Goal: Information Seeking & Learning: Learn about a topic

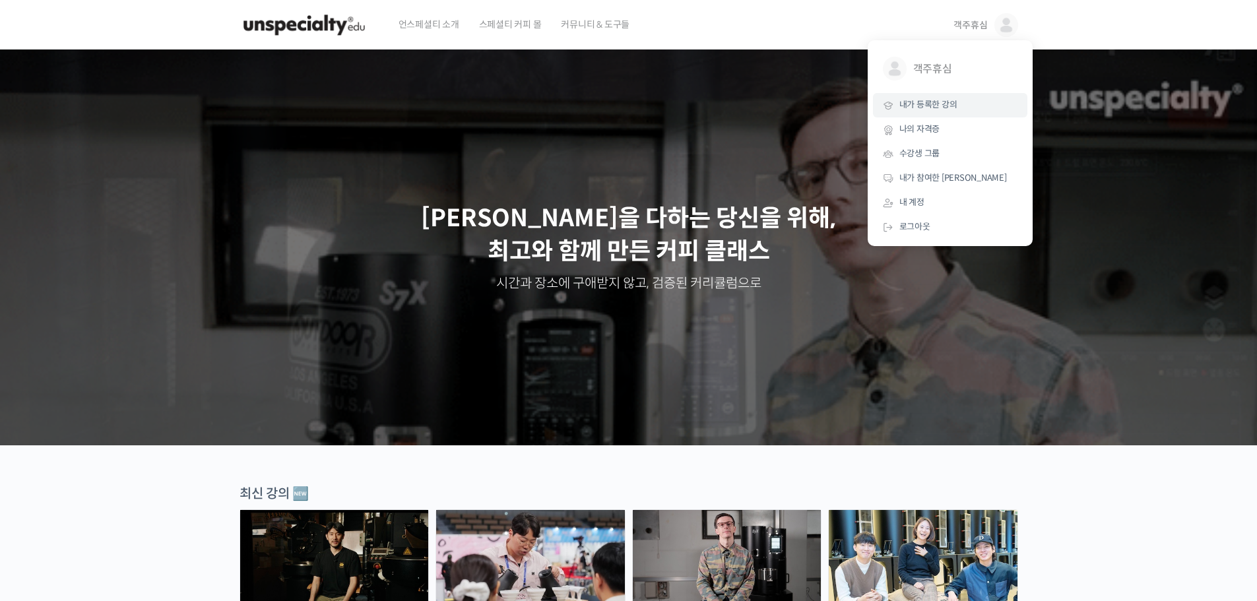
click at [952, 109] on span "내가 등록한 강의" at bounding box center [929, 104] width 58 height 11
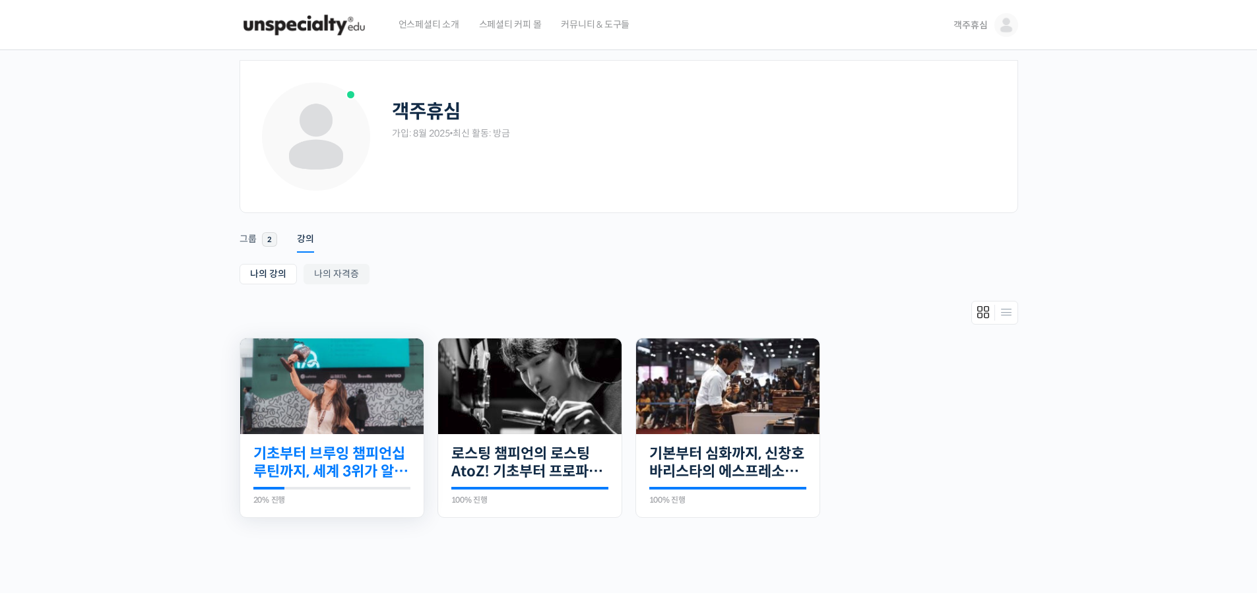
click at [331, 460] on link "기초부터 브루잉 챔피언십 루틴까지, 세계 3위가 알려주는 핸드드립의 모든 것" at bounding box center [331, 463] width 157 height 36
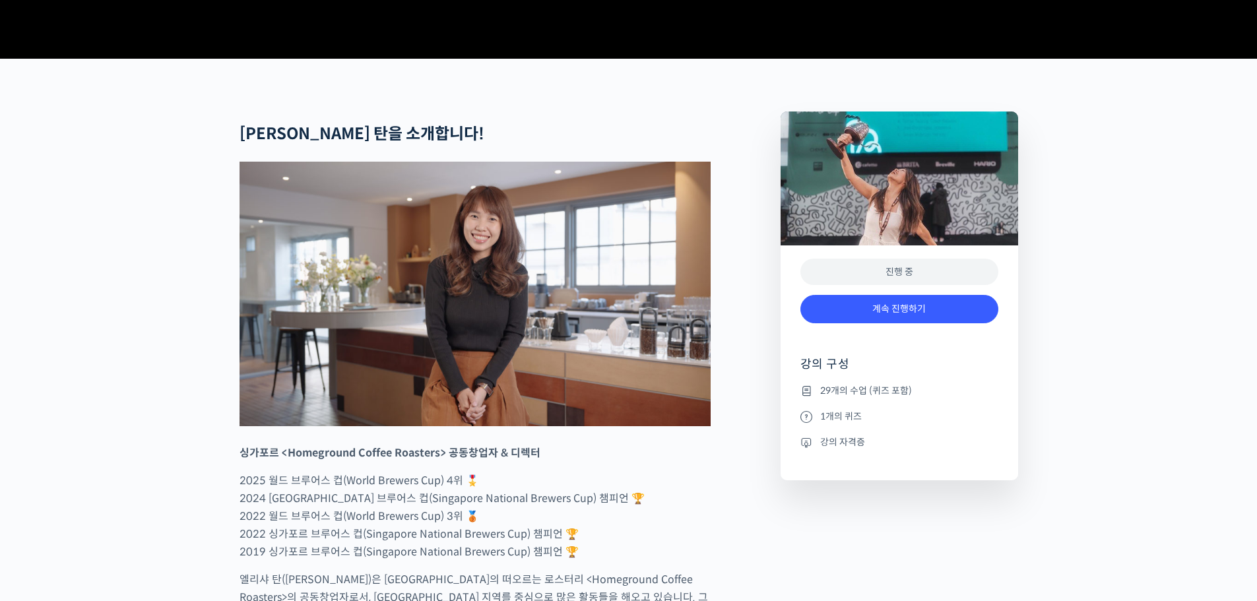
scroll to position [462, 0]
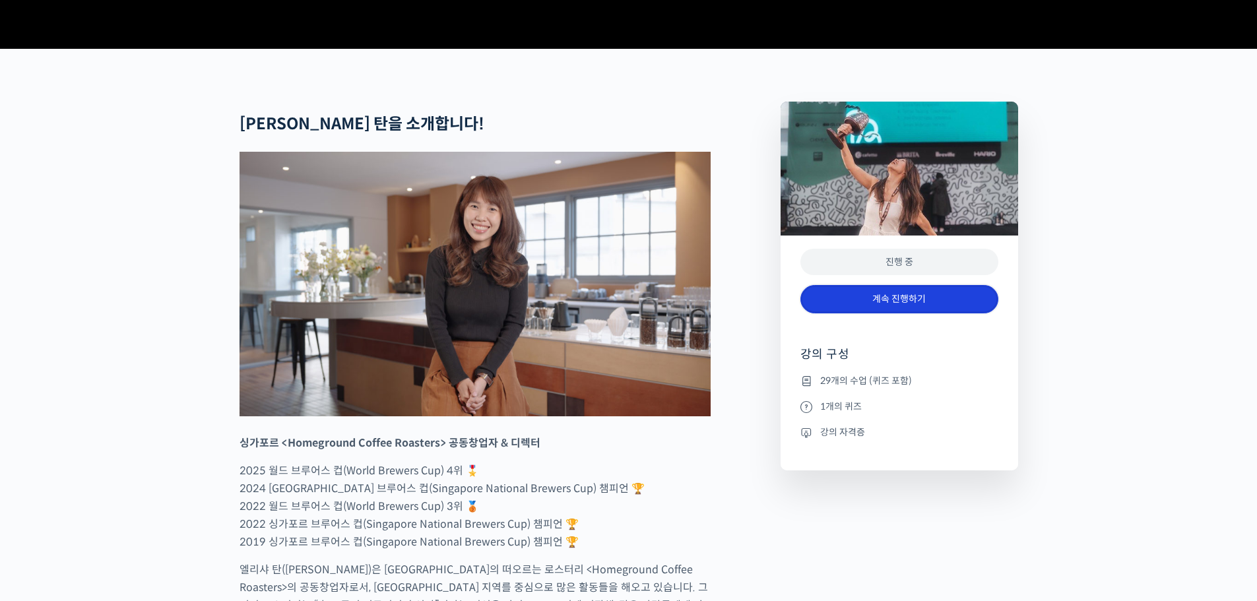
click at [898, 314] on link "계속 진행하기" at bounding box center [900, 299] width 198 height 28
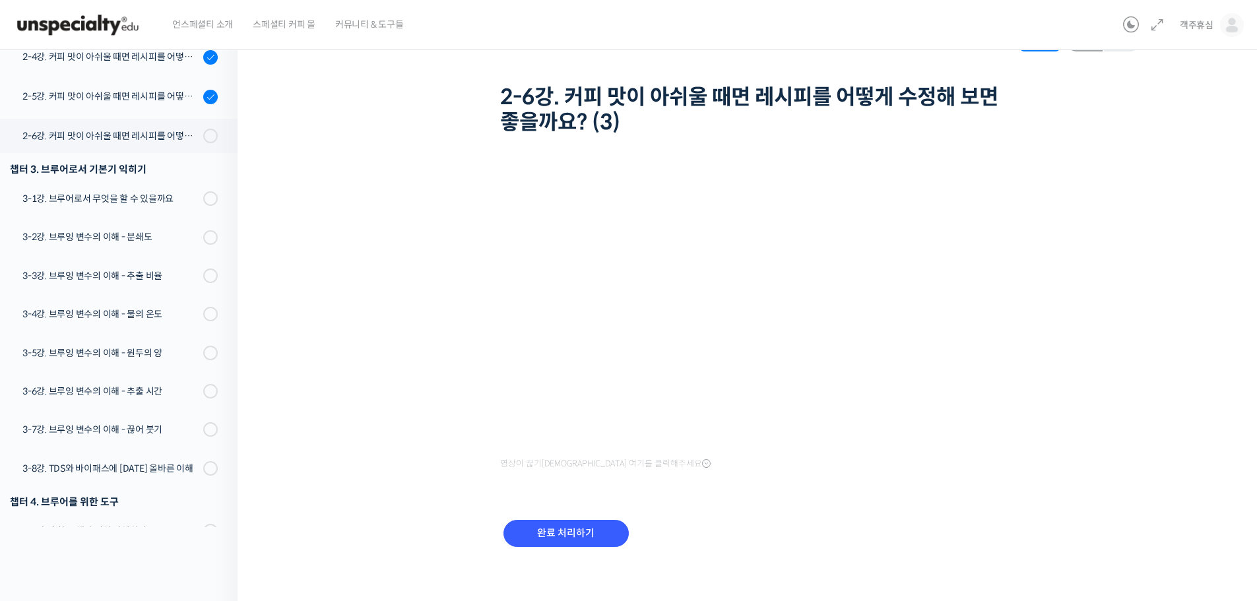
scroll to position [66, 0]
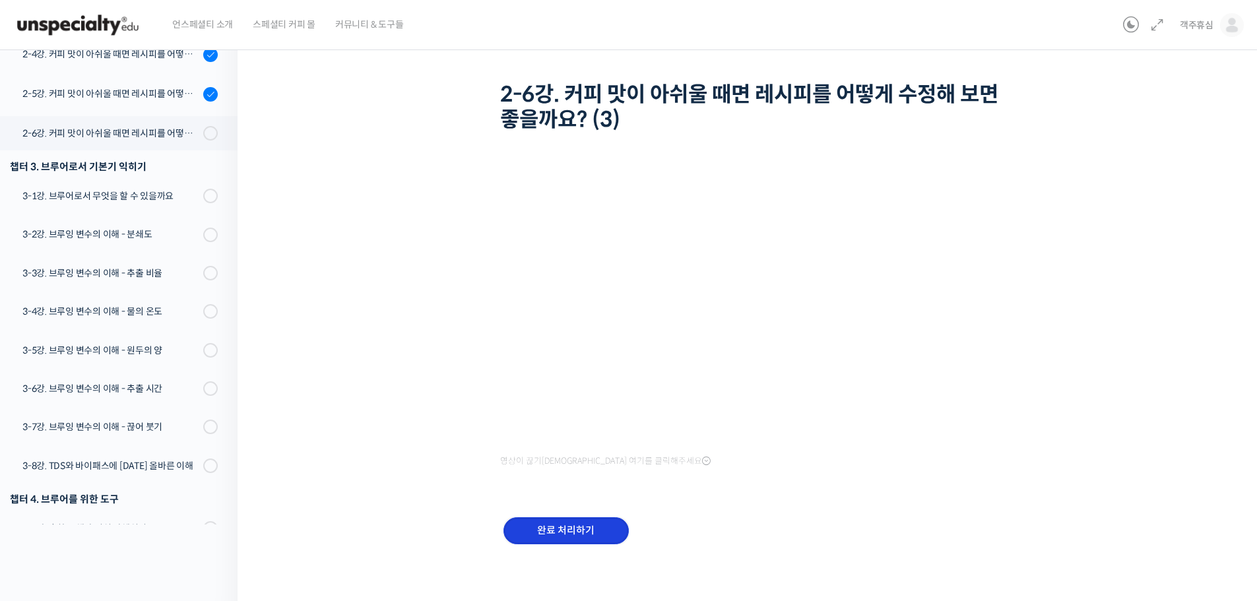
click at [573, 529] on input "완료 처리하기" at bounding box center [566, 530] width 125 height 27
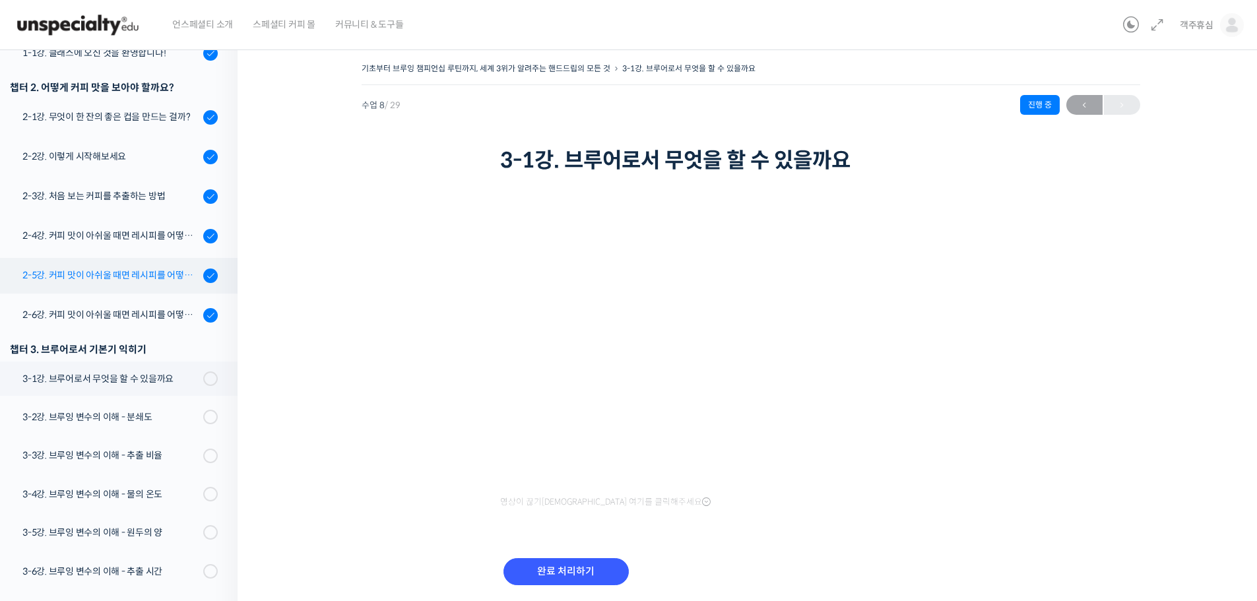
scroll to position [164, 0]
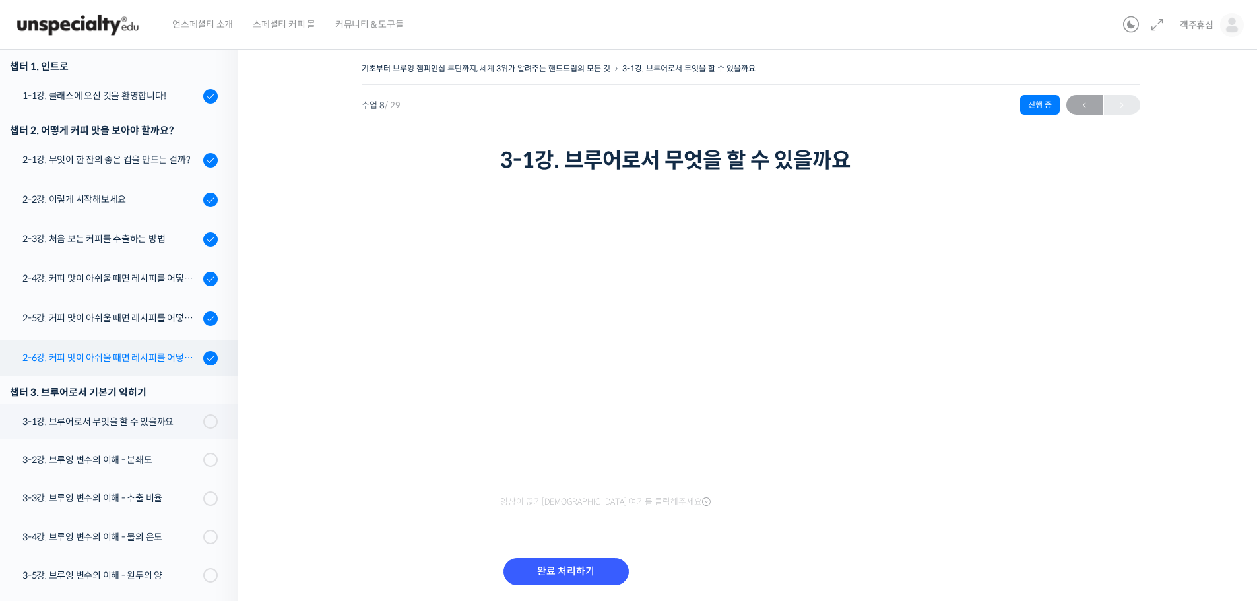
click at [154, 374] on link "2-6강. 커피 맛이 아쉬울 때면 레시피를 어떻게 수정해 보면 좋을까요? (3)" at bounding box center [115, 359] width 244 height 36
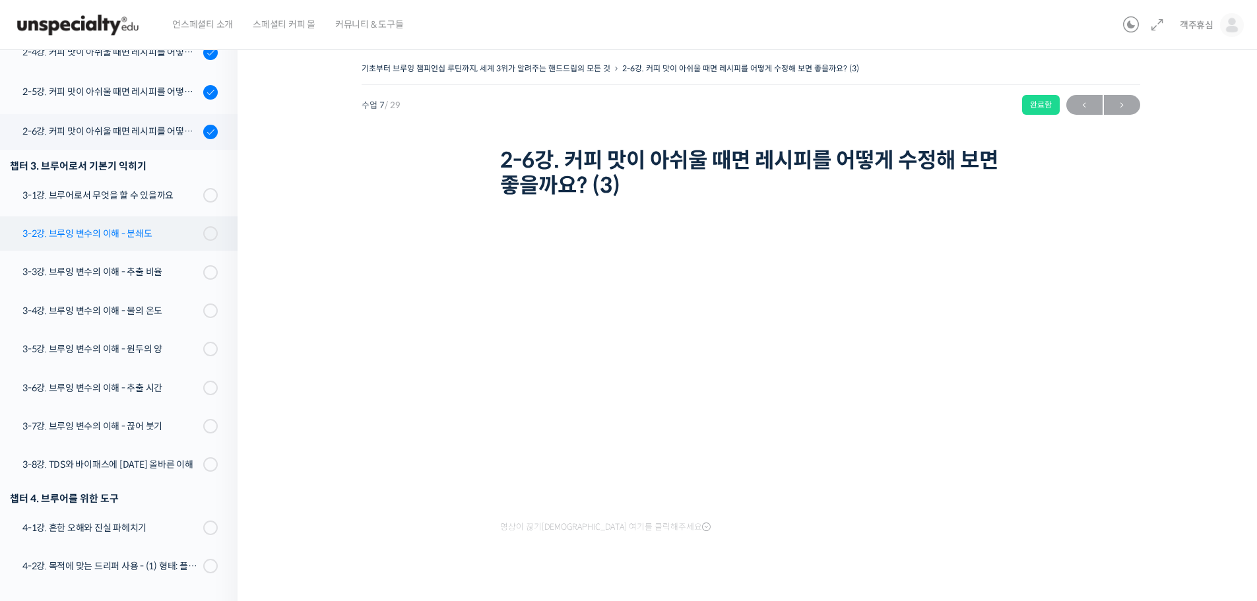
scroll to position [389, 0]
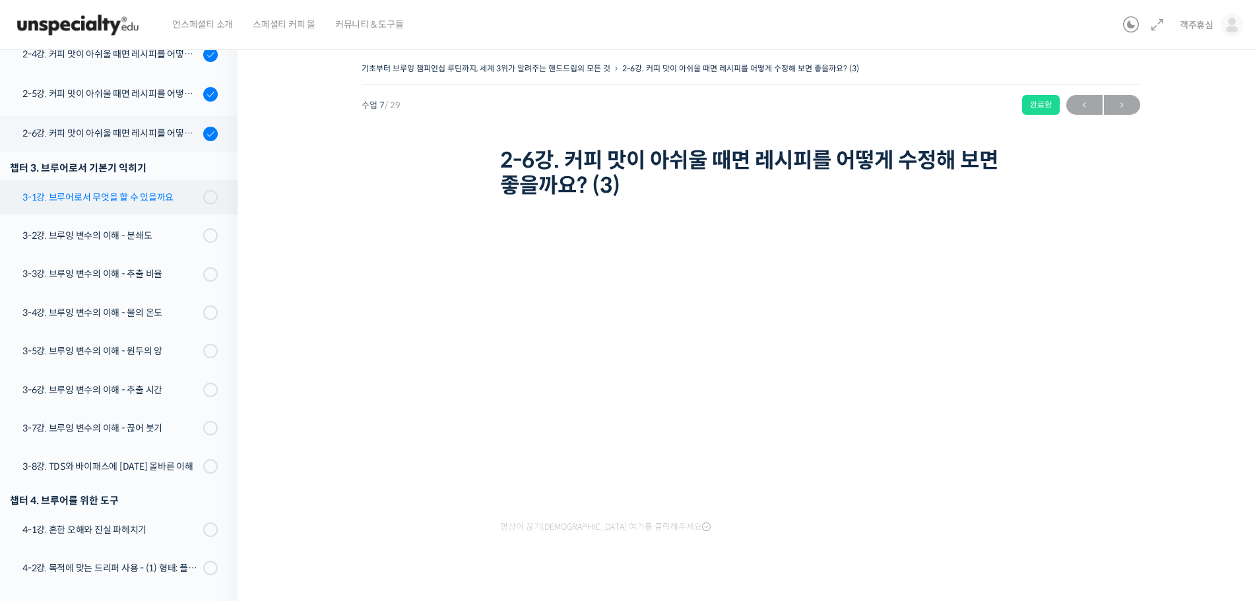
click at [139, 203] on div "3-1강. 브루어로서 무엇을 할 수 있을까요" at bounding box center [110, 197] width 177 height 15
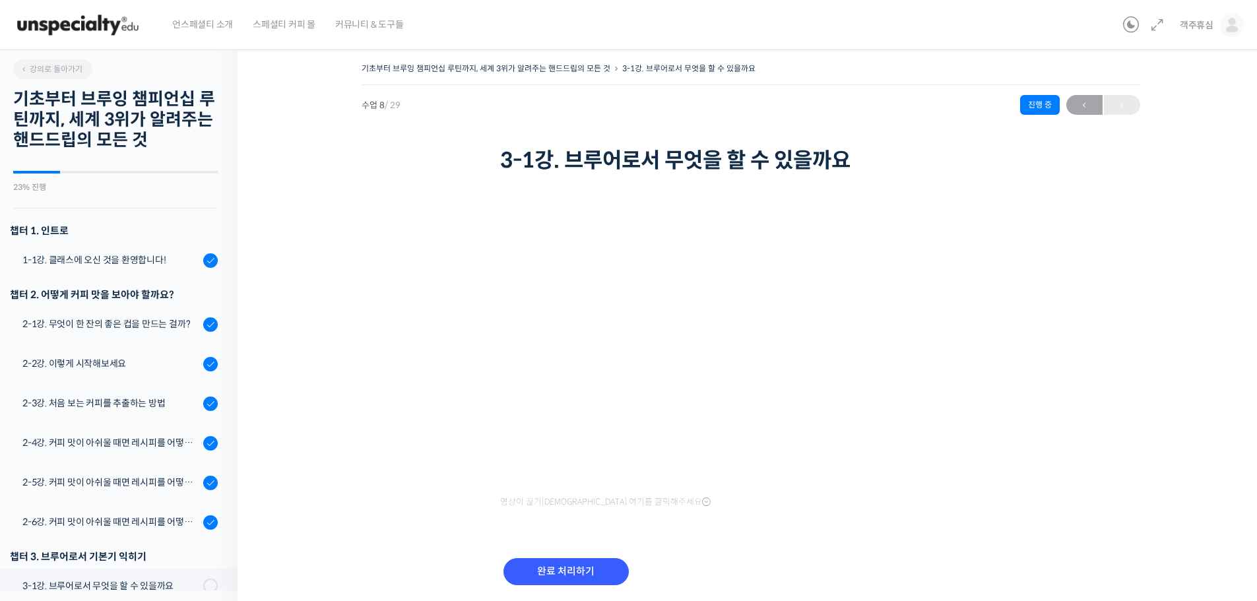
scroll to position [494, 0]
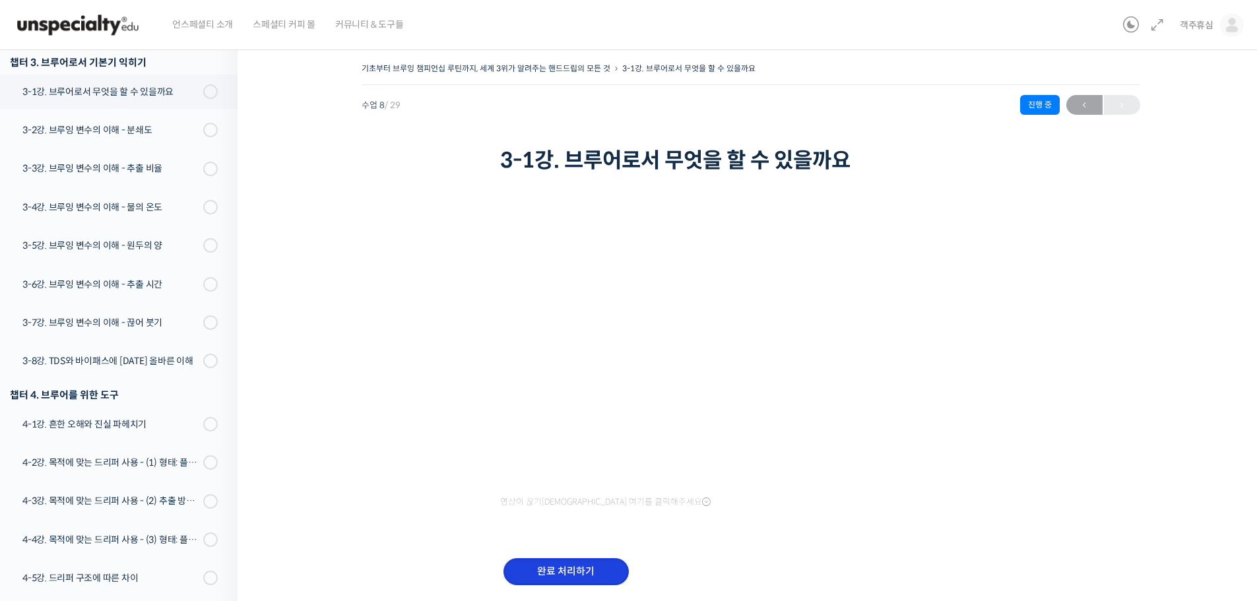
click at [593, 570] on input "완료 처리하기" at bounding box center [566, 571] width 125 height 27
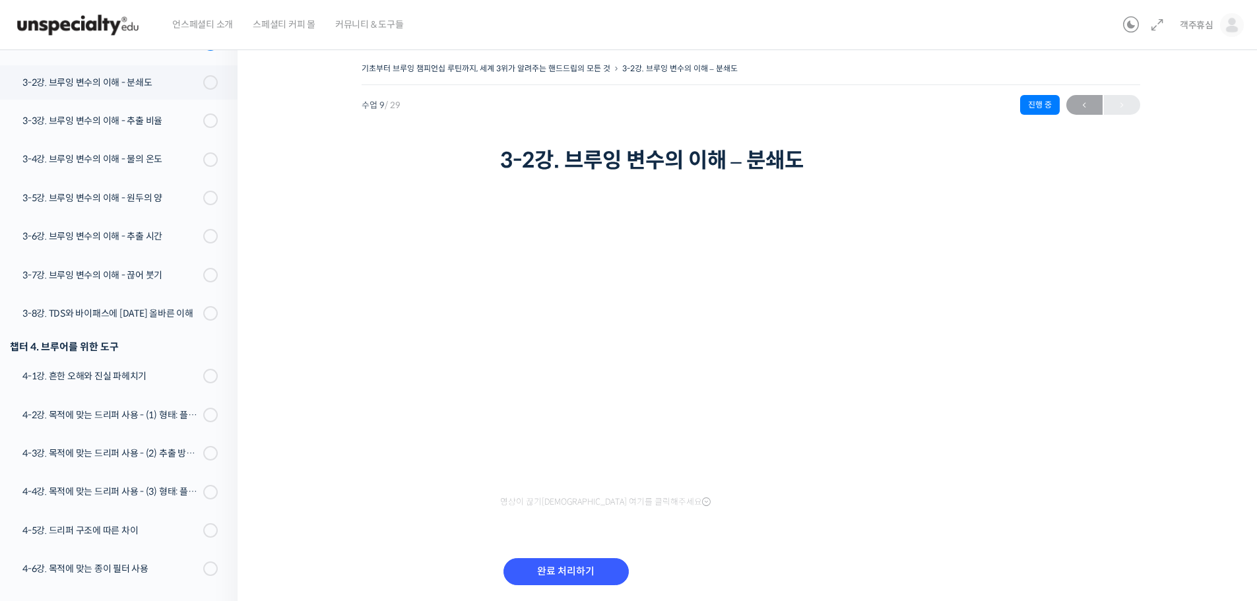
scroll to position [558, 0]
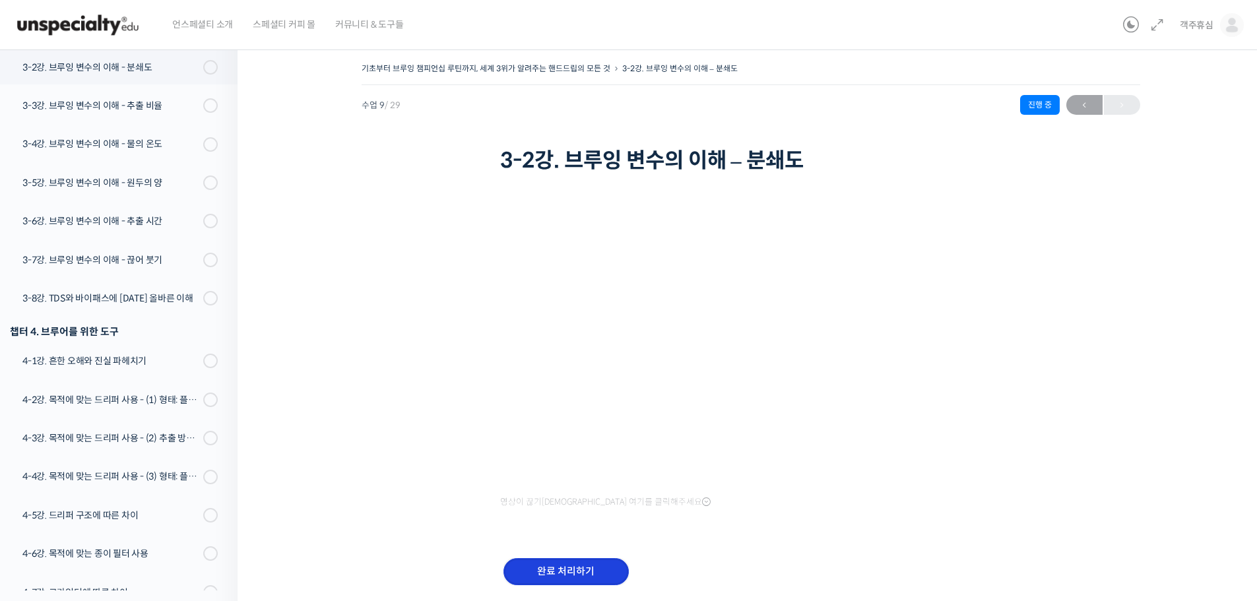
drag, startPoint x: 599, startPoint y: 574, endPoint x: 611, endPoint y: 568, distance: 13.9
click at [599, 574] on input "완료 처리하기" at bounding box center [566, 571] width 125 height 27
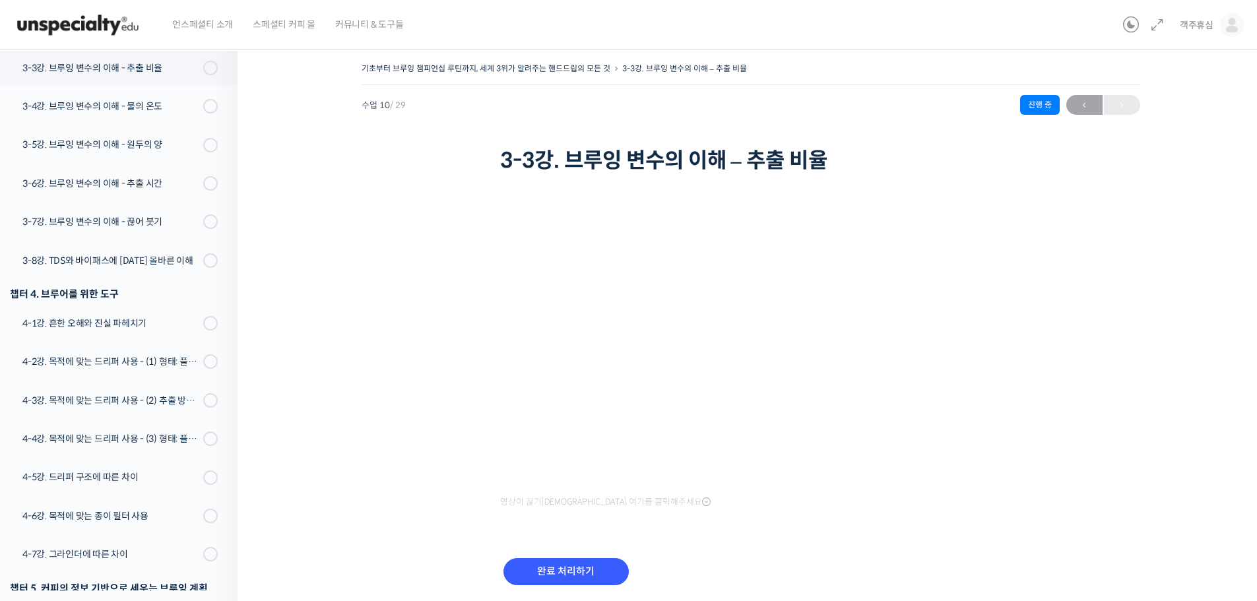
scroll to position [598, 0]
drag, startPoint x: 0, startPoint y: 0, endPoint x: 283, endPoint y: 145, distance: 317.9
click at [452, 152] on div "기초부터 브루잉 챔피언십 루틴까지, 세계 3위가 알려주는 핸드드립의 모든 것 3-3강. 브루잉 변수의 이해 – 추출 비율 진행 중 수업 10 …" at bounding box center [751, 117] width 779 height 117
click at [120, 29] on img at bounding box center [77, 25] width 129 height 40
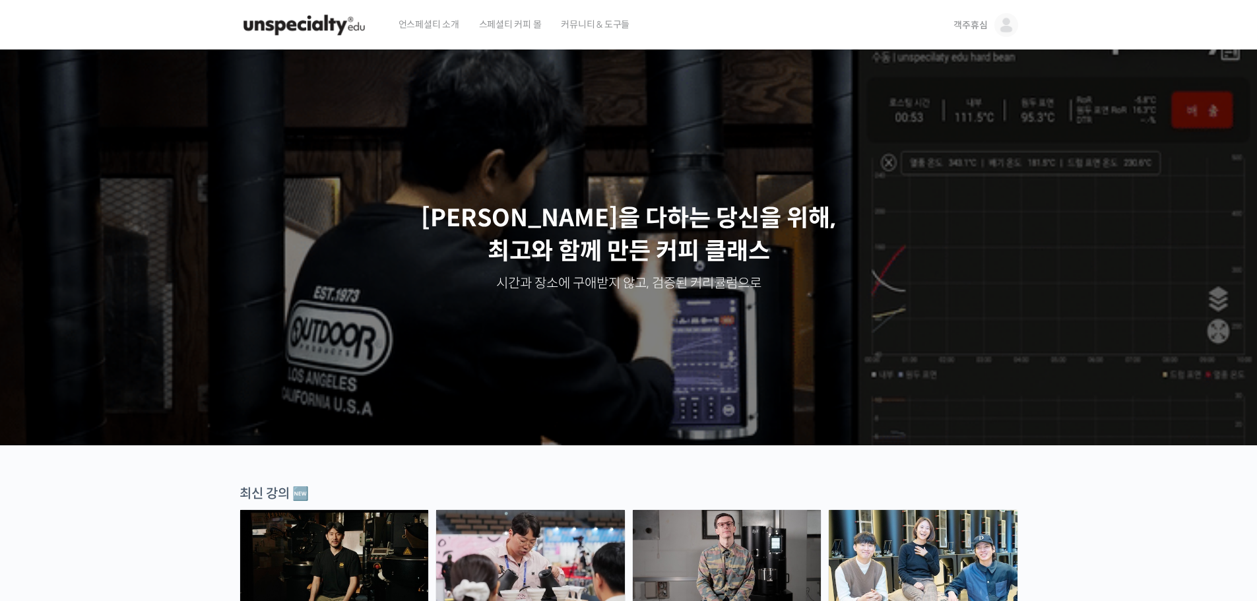
click at [978, 25] on span "객주휴심" at bounding box center [971, 25] width 34 height 12
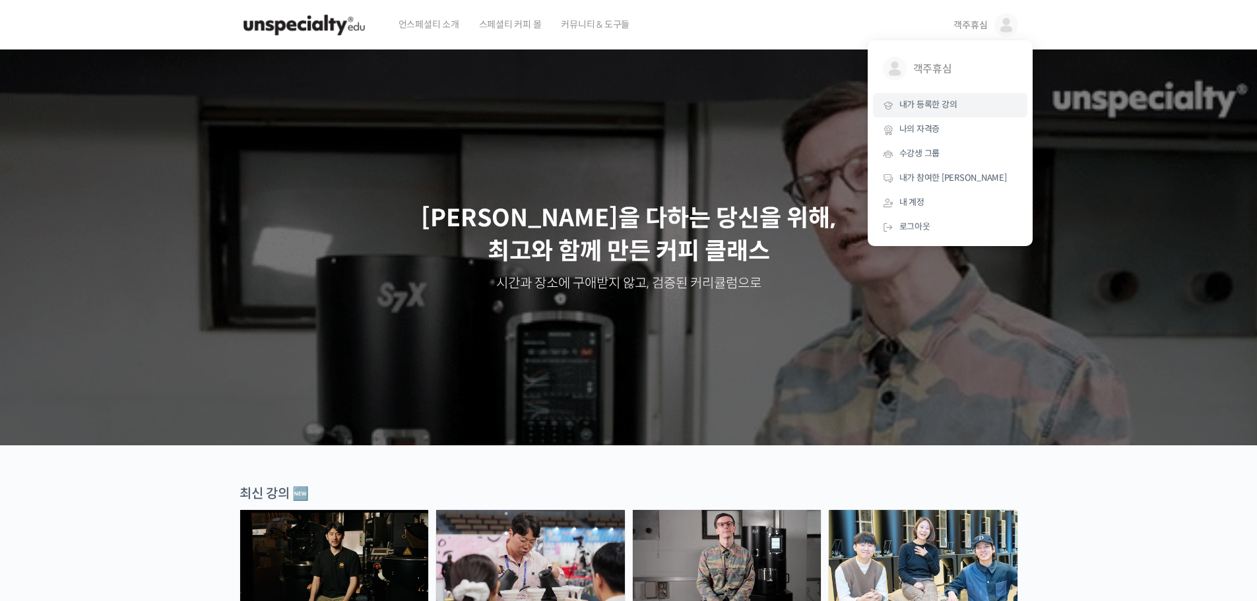
click at [935, 106] on span "내가 등록한 강의" at bounding box center [929, 104] width 58 height 11
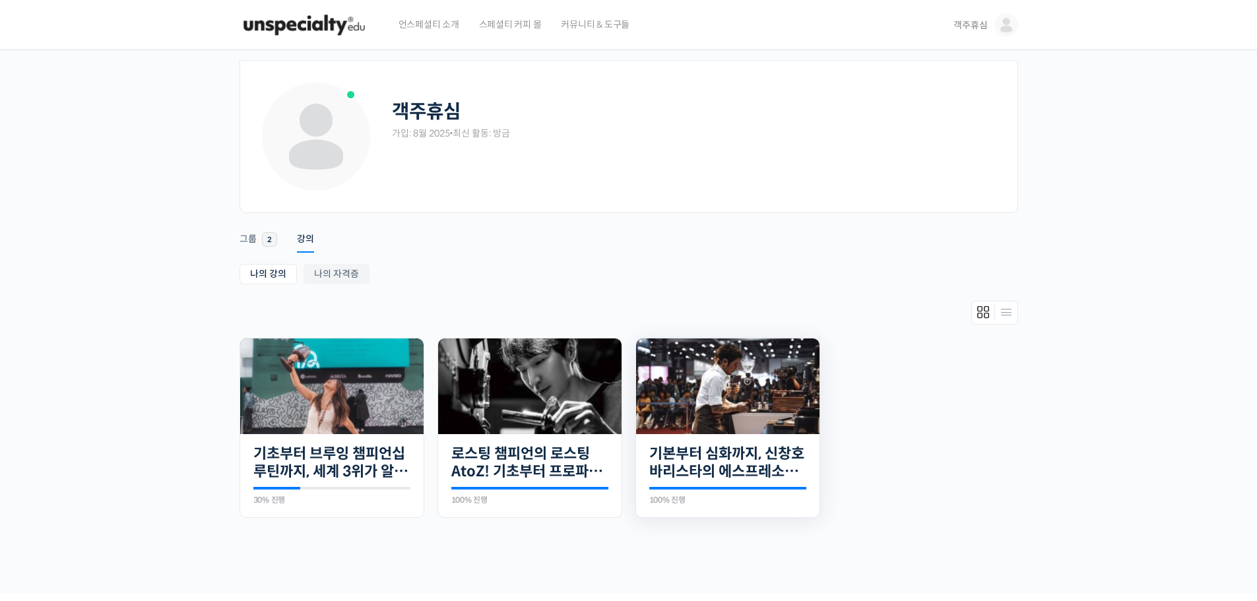
click at [730, 424] on img at bounding box center [727, 387] width 183 height 96
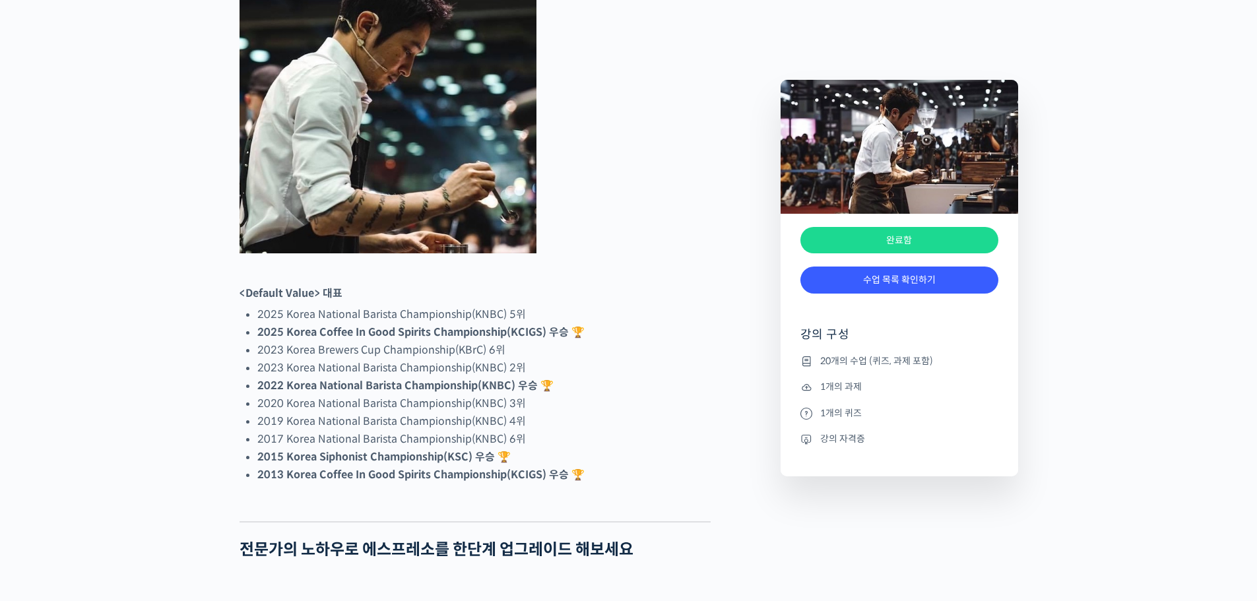
scroll to position [726, 0]
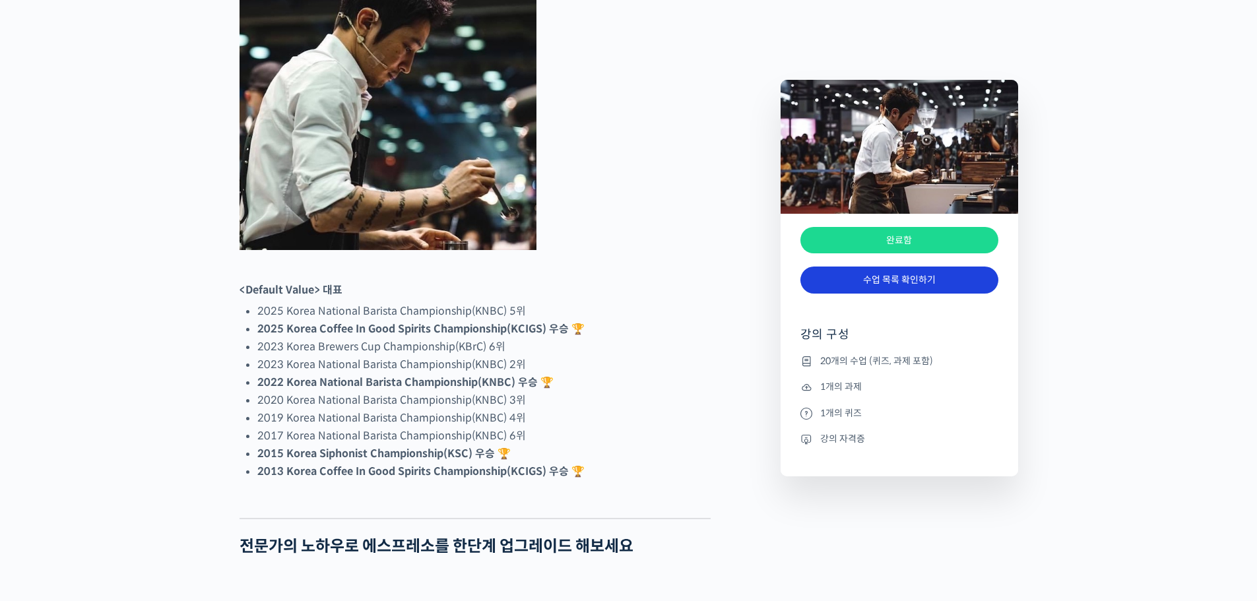
click at [912, 271] on link "수업 목록 확인하기" at bounding box center [900, 280] width 198 height 27
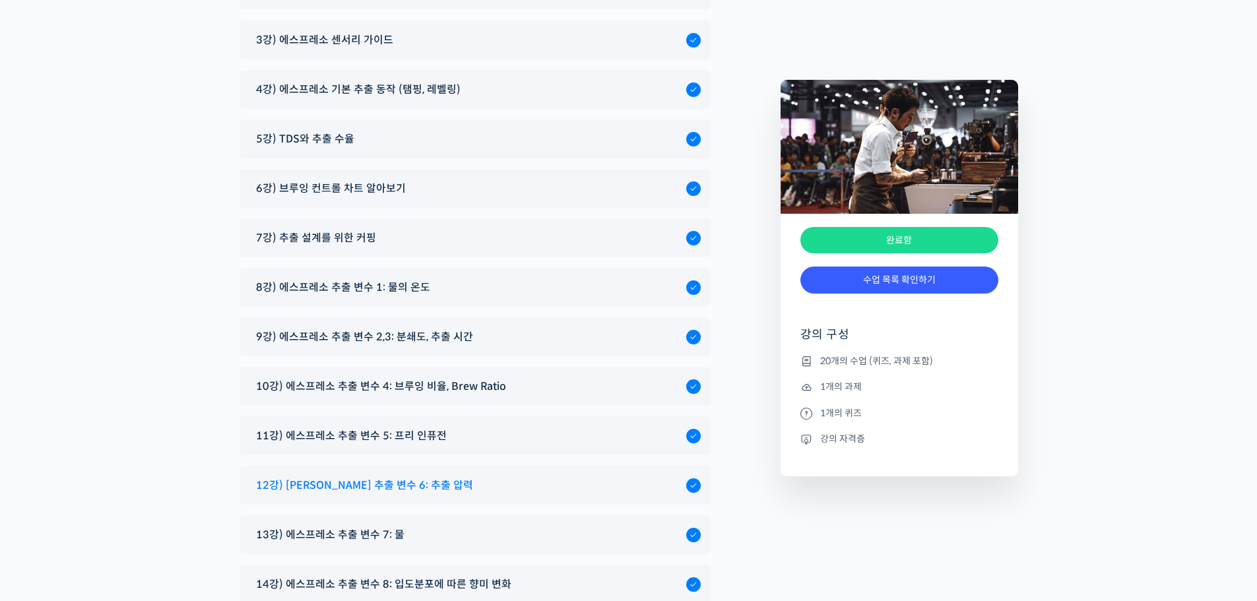
scroll to position [7228, 0]
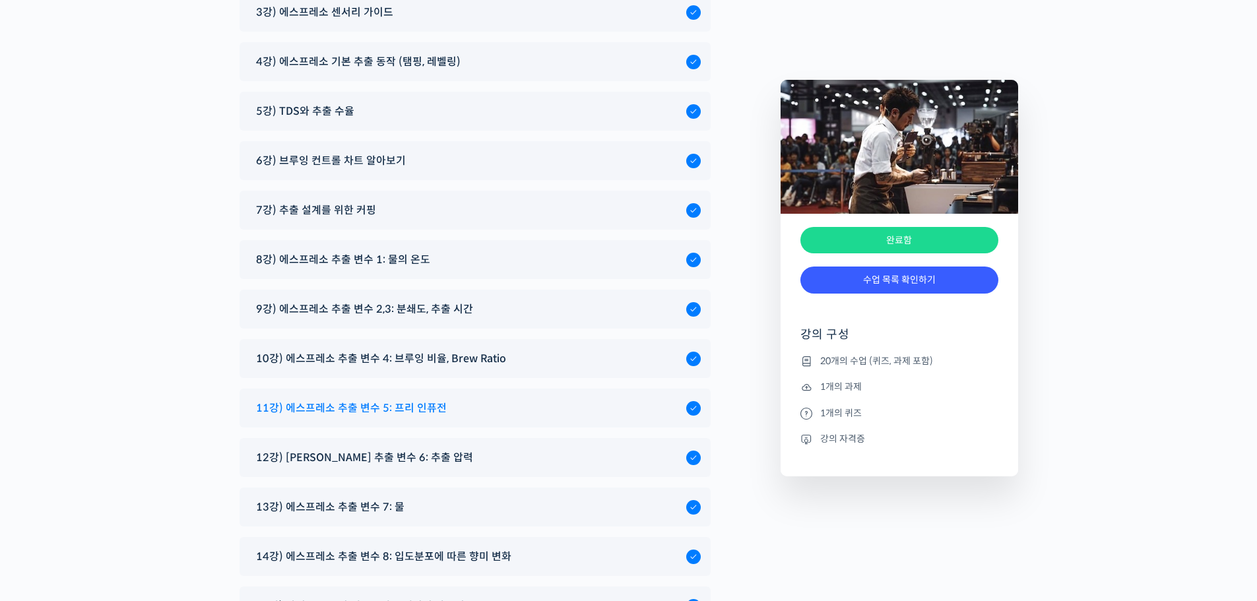
click at [418, 399] on span "11강) 에스프레소 추출 변수 5: 프리 인퓨전" at bounding box center [351, 408] width 191 height 18
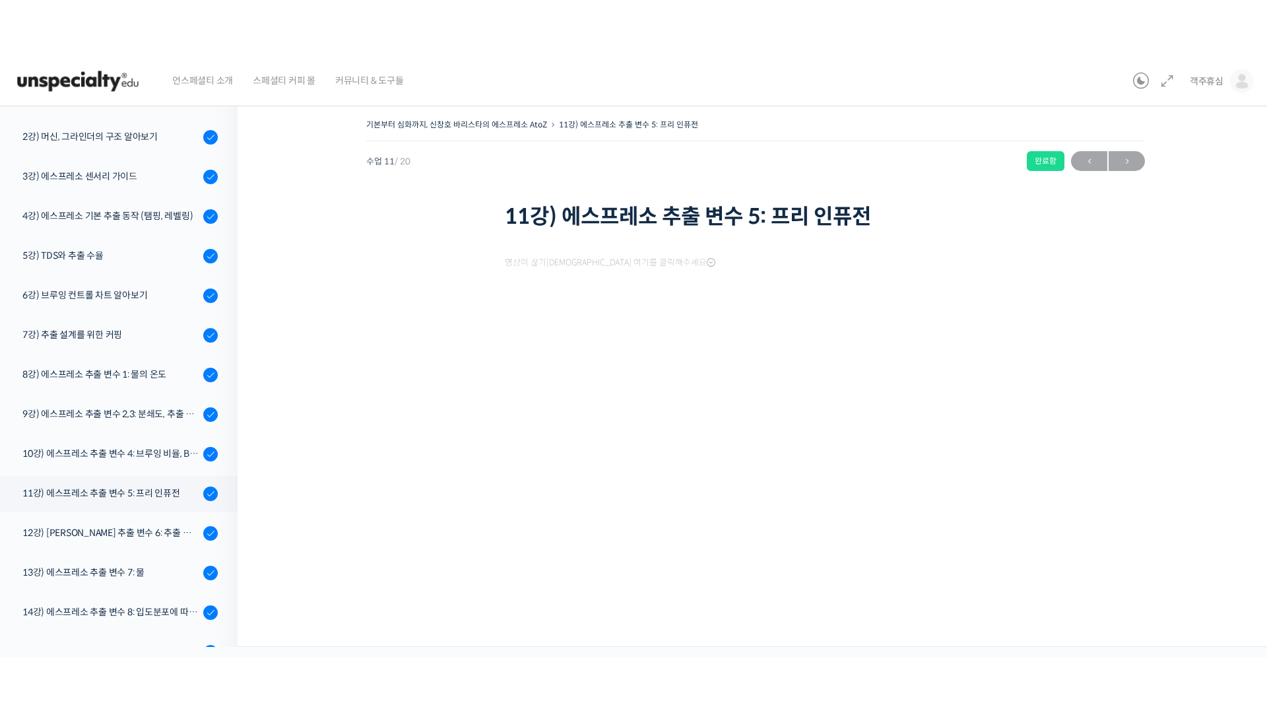
scroll to position [426, 0]
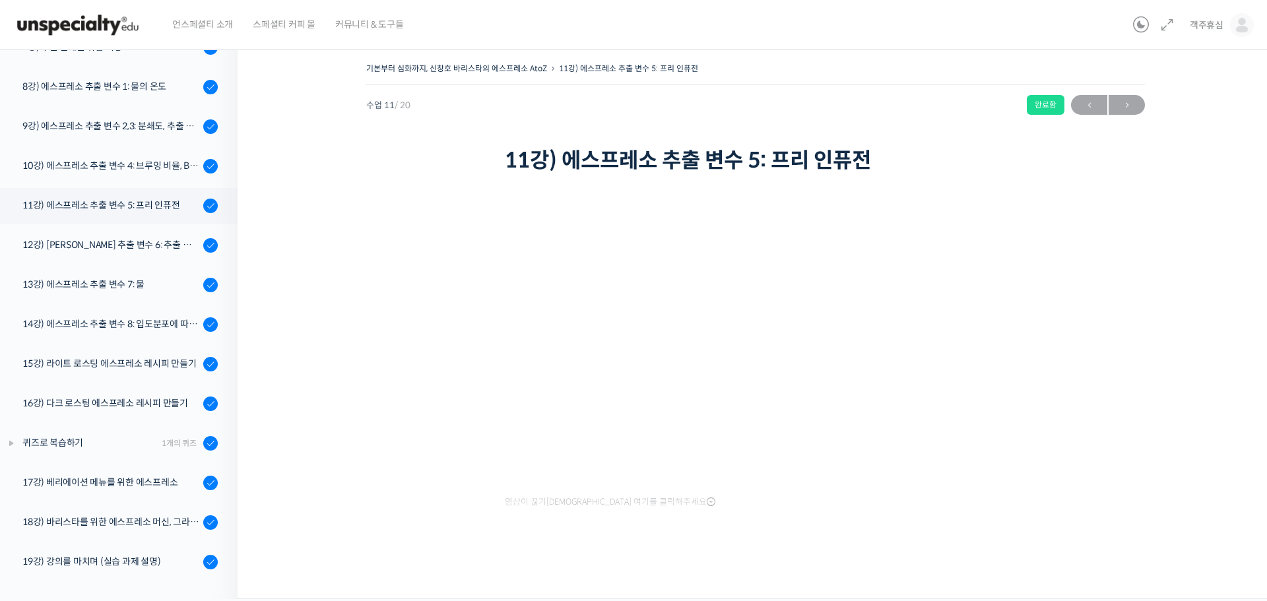
click at [1053, 484] on div "기본부터 심화까지, 신창호 바리스타의 에스프레소 AtoZ 11강) 에스프레소 추출 변수 5: 프리 인퓨전 완료함 수업 11 / 20 완료함 ←…" at bounding box center [756, 315] width 904 height 513
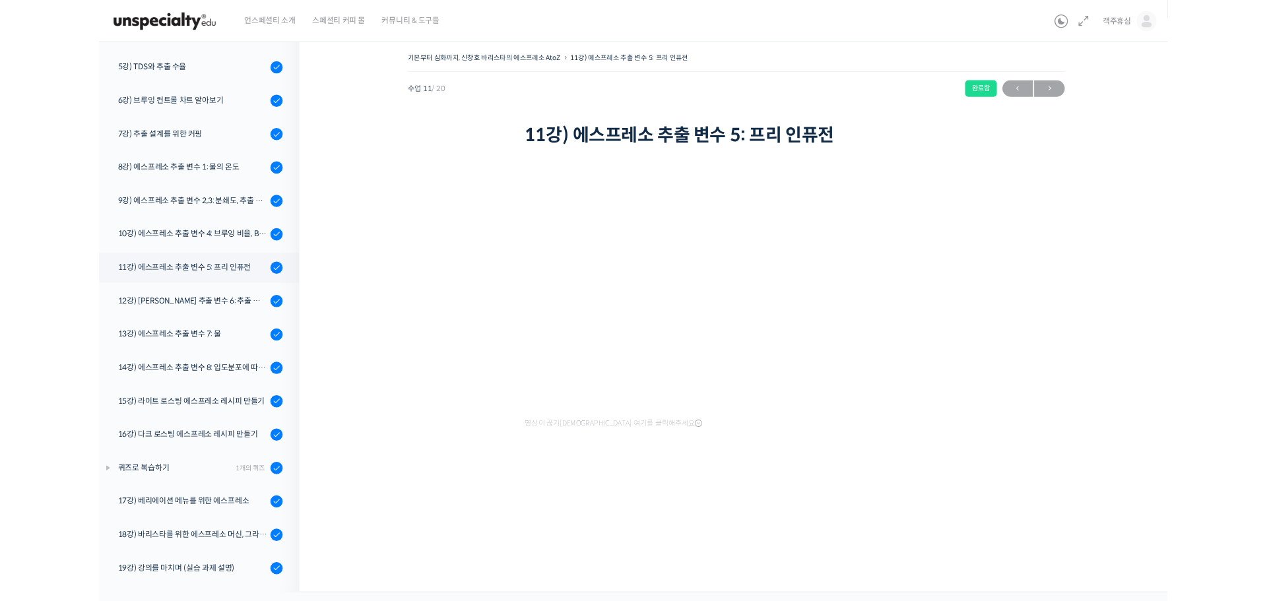
scroll to position [315, 0]
